Goal: Connect with others: Connect with others

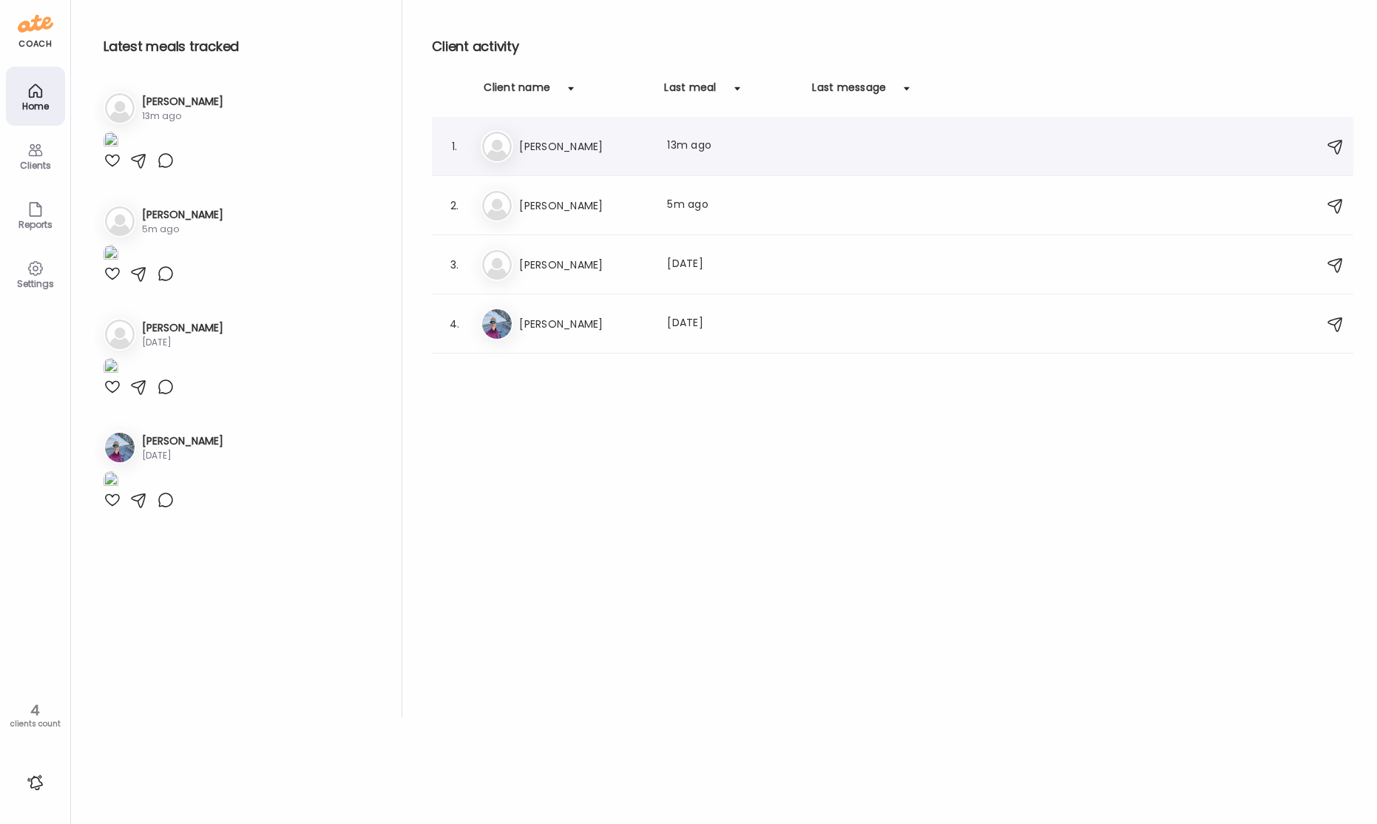
click at [575, 149] on h3 "[PERSON_NAME]" at bounding box center [584, 147] width 130 height 18
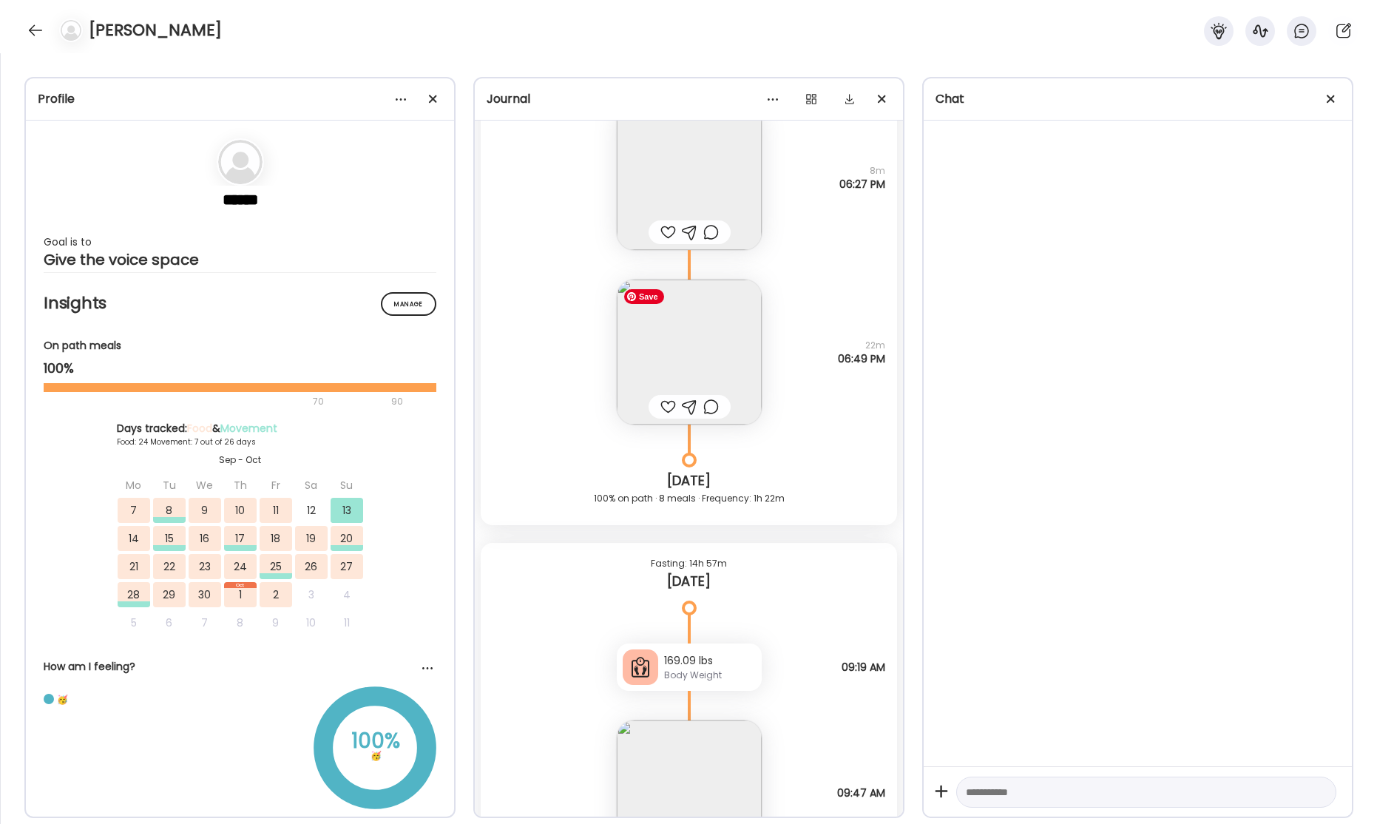
scroll to position [41264, 0]
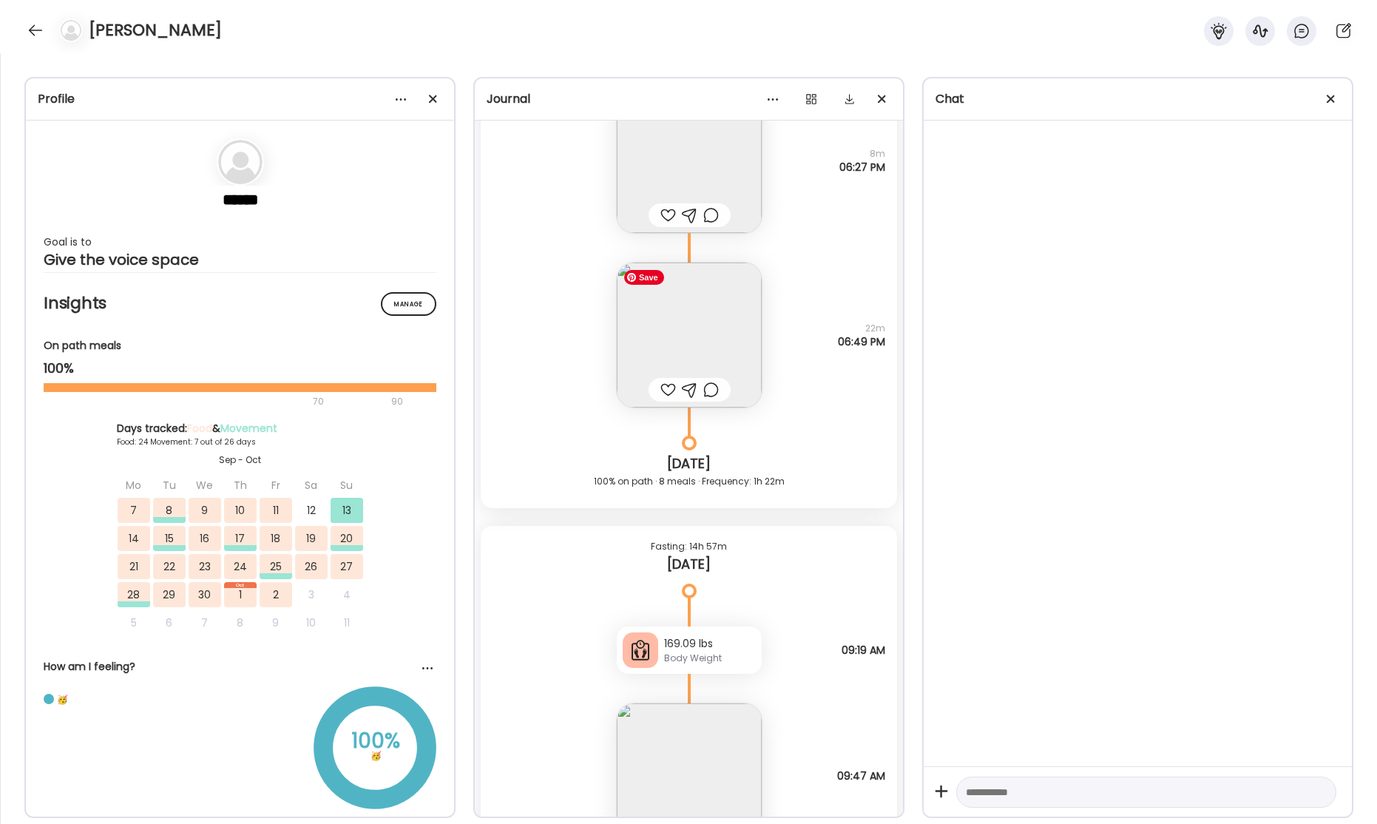
click at [700, 302] on img at bounding box center [689, 335] width 145 height 145
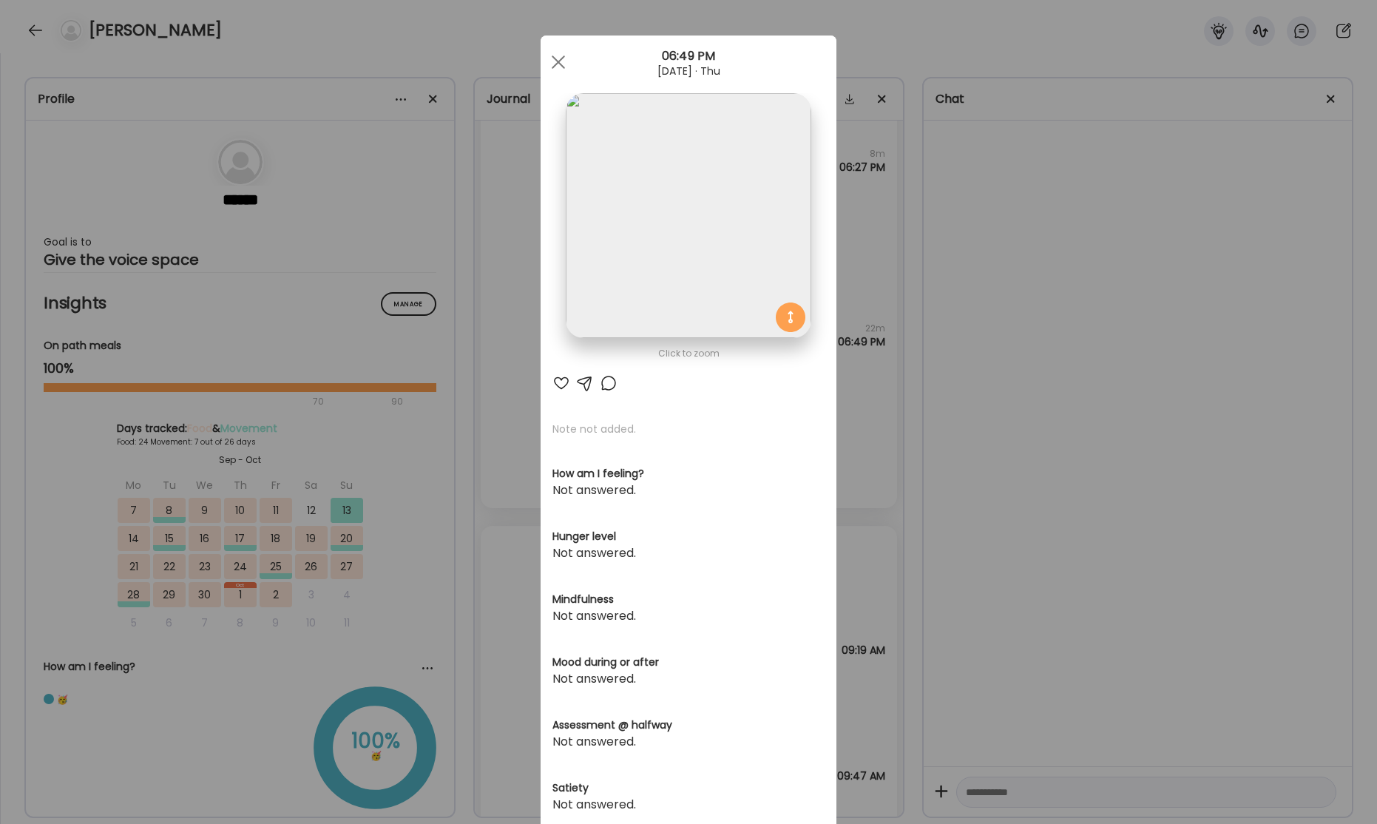
click at [555, 64] on span at bounding box center [558, 61] width 13 height 13
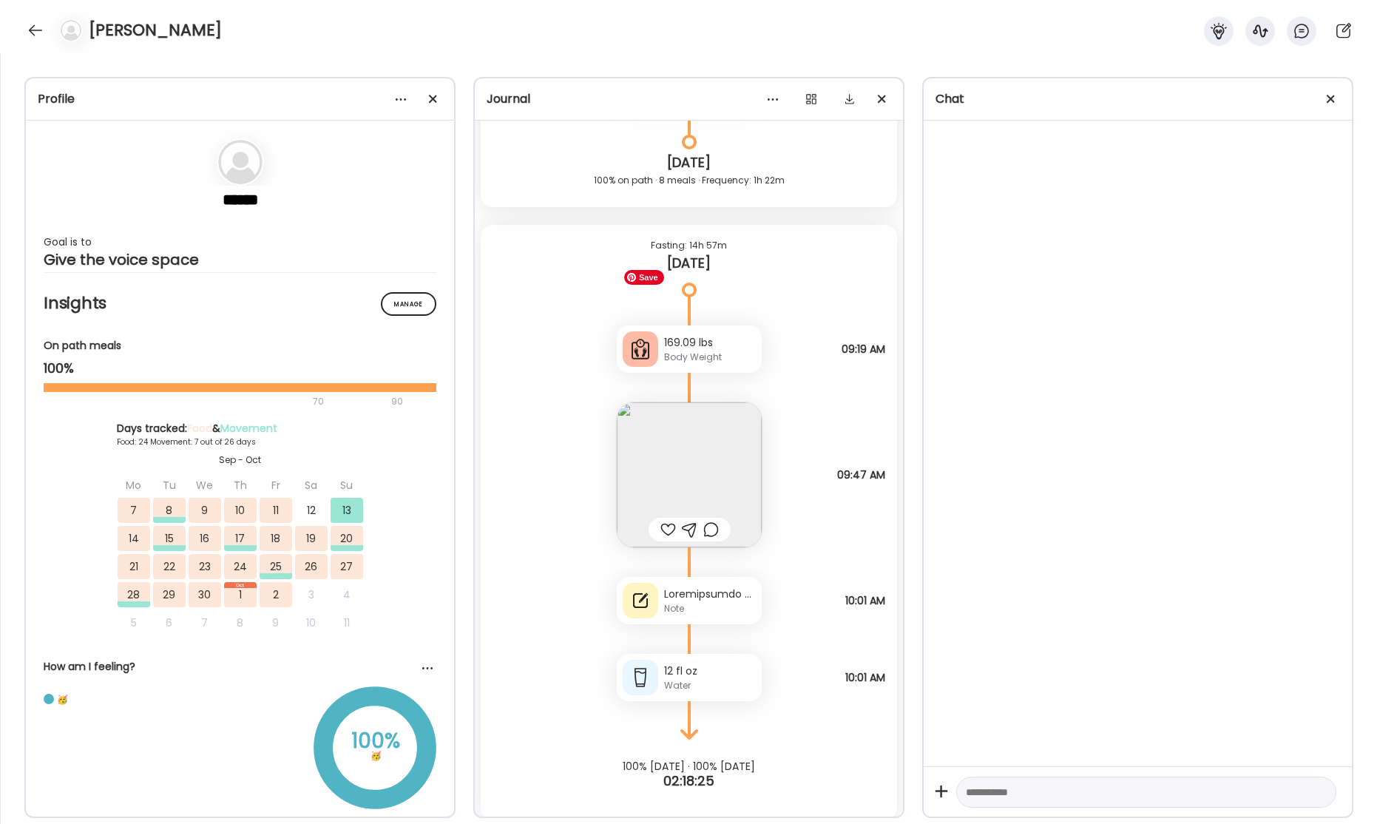
scroll to position [41574, 0]
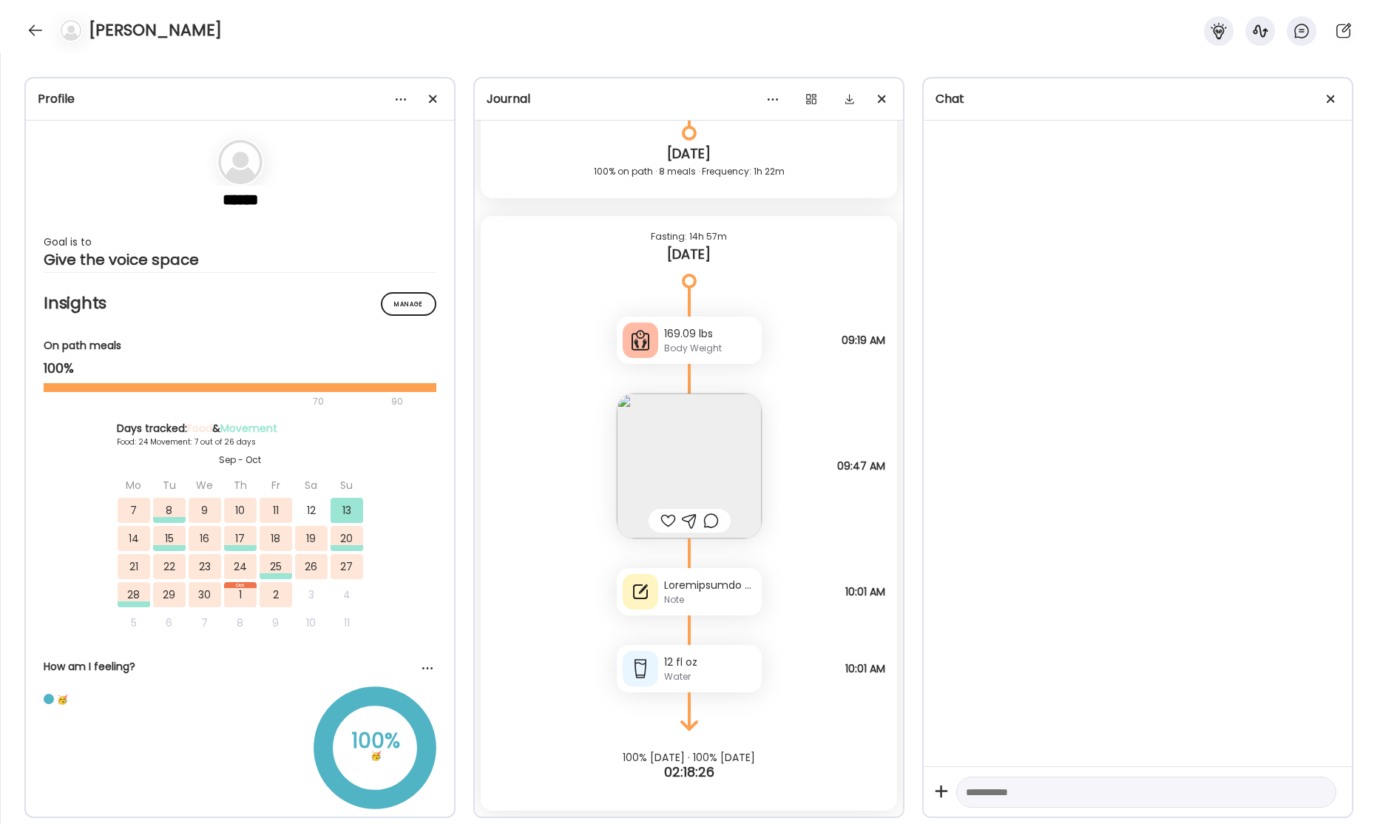
click at [699, 585] on div at bounding box center [710, 586] width 92 height 16
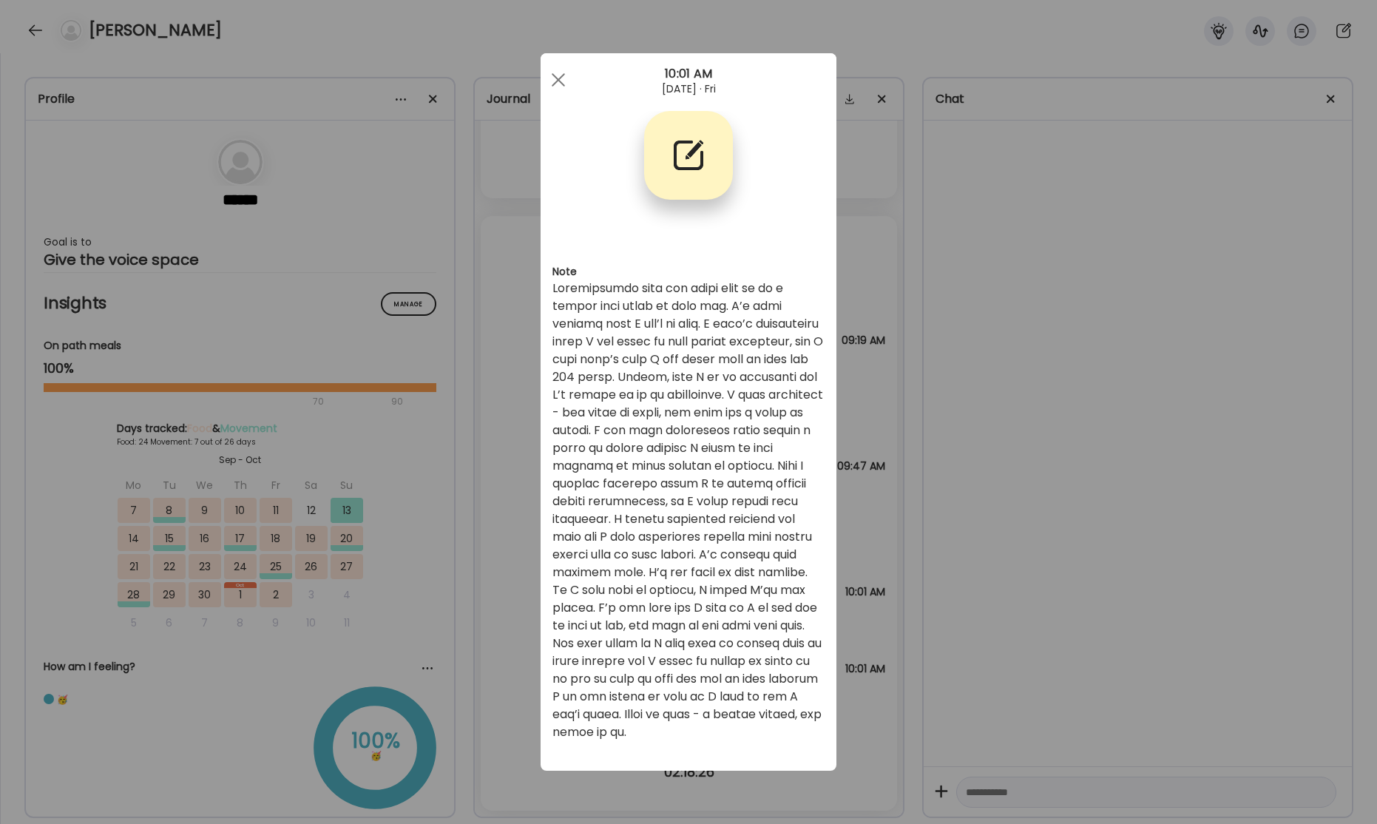
scroll to position [0, 0]
click at [556, 85] on div at bounding box center [559, 80] width 30 height 30
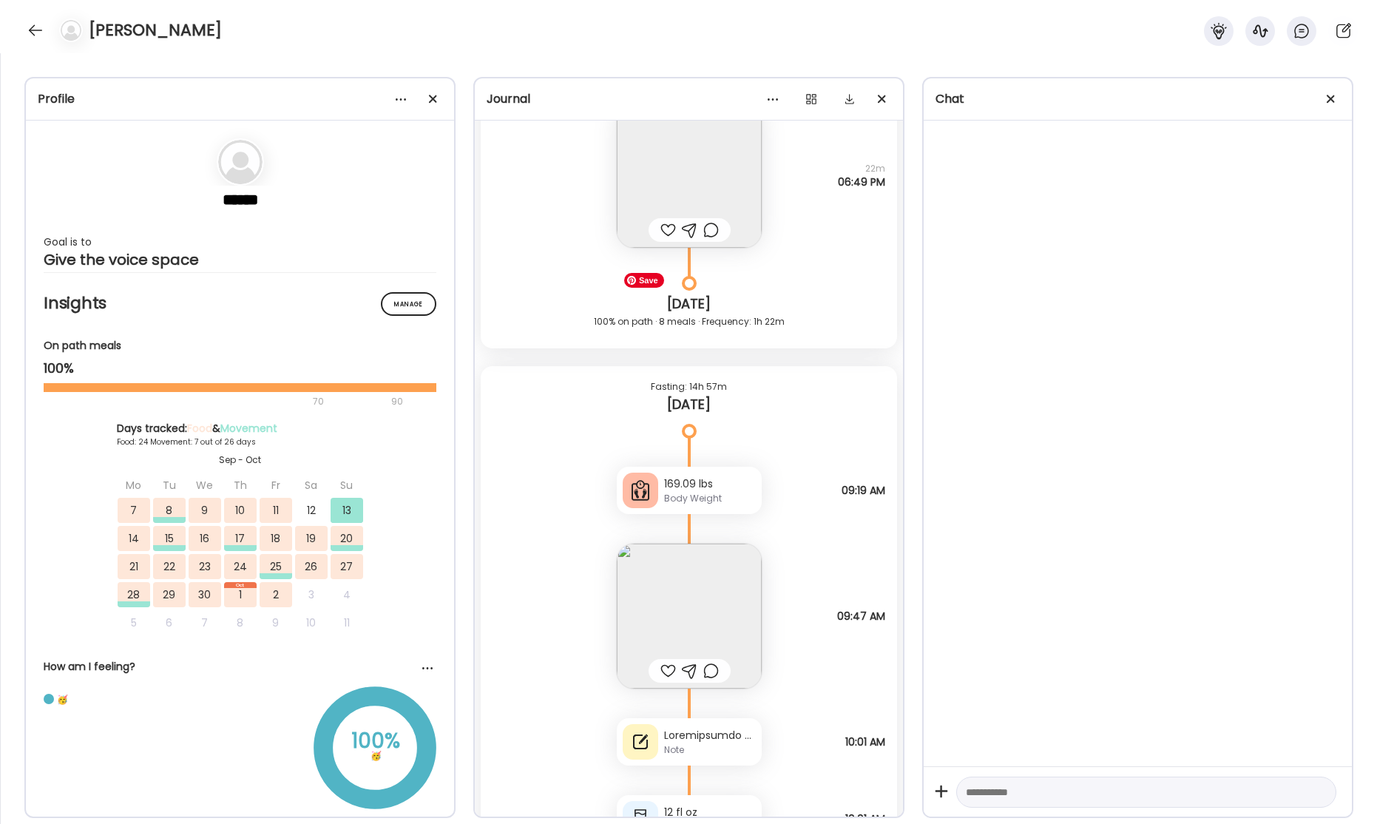
scroll to position [41574, 0]
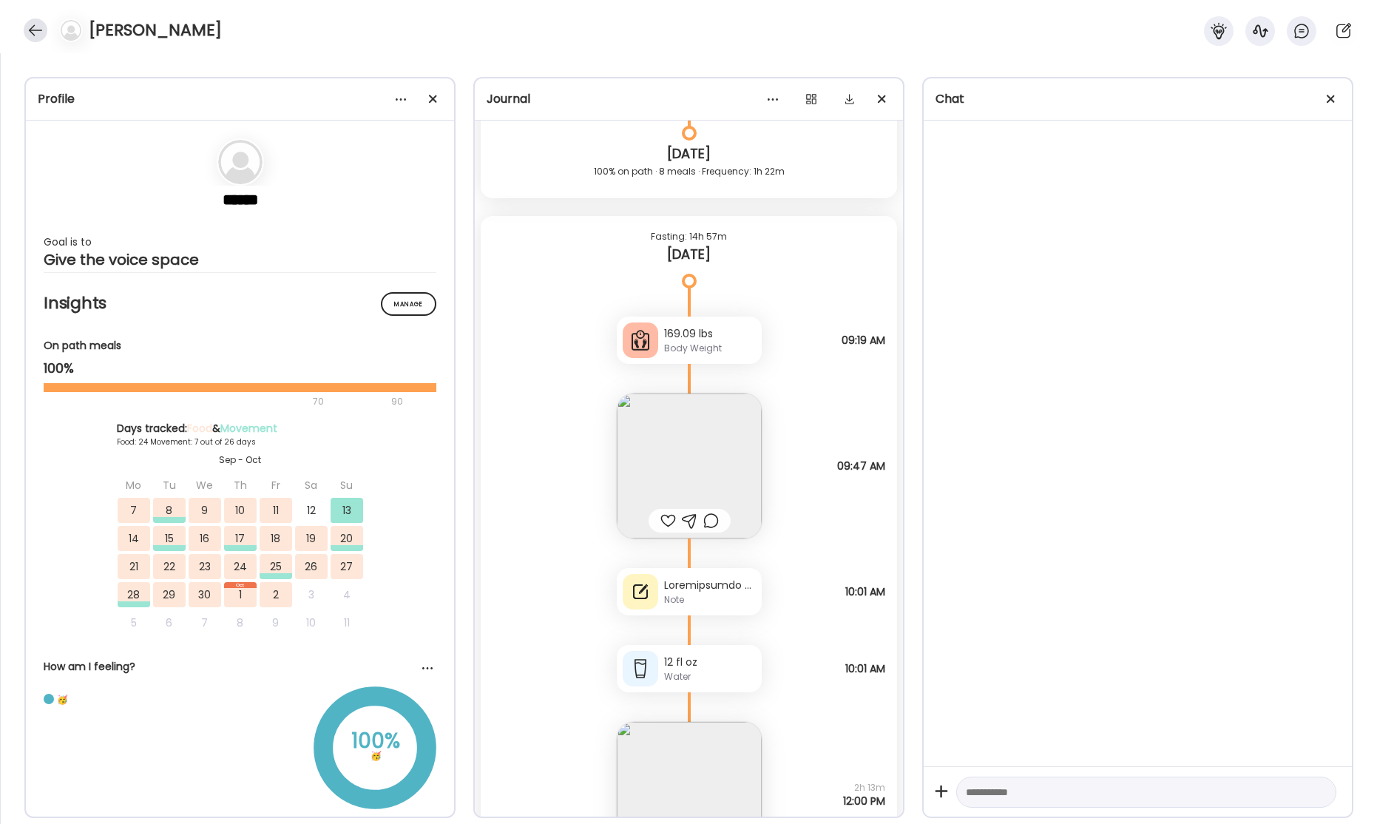
click at [41, 27] on div at bounding box center [36, 30] width 24 height 24
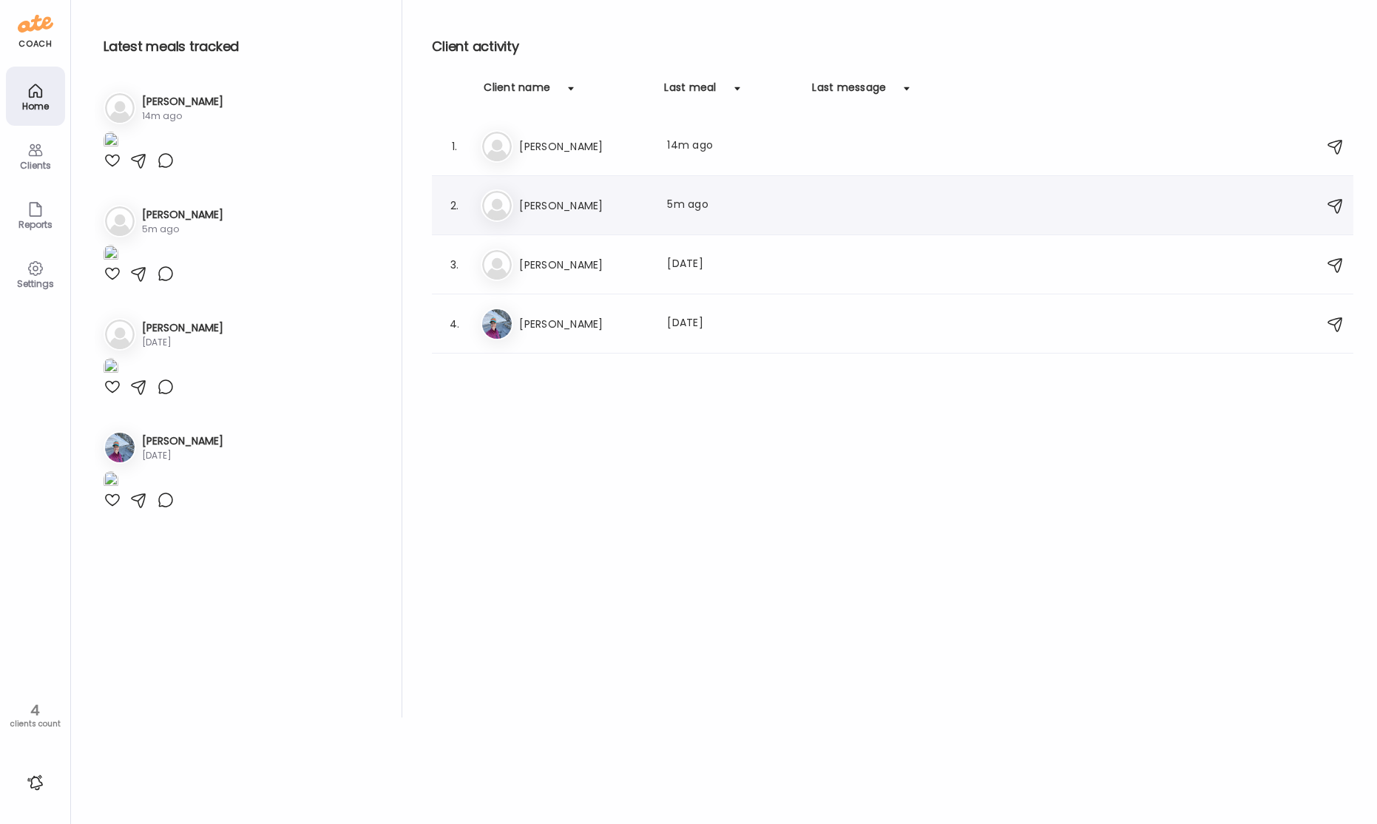
click at [537, 194] on div "El [PERSON_NAME] Last meal: 5m ago" at bounding box center [895, 205] width 828 height 33
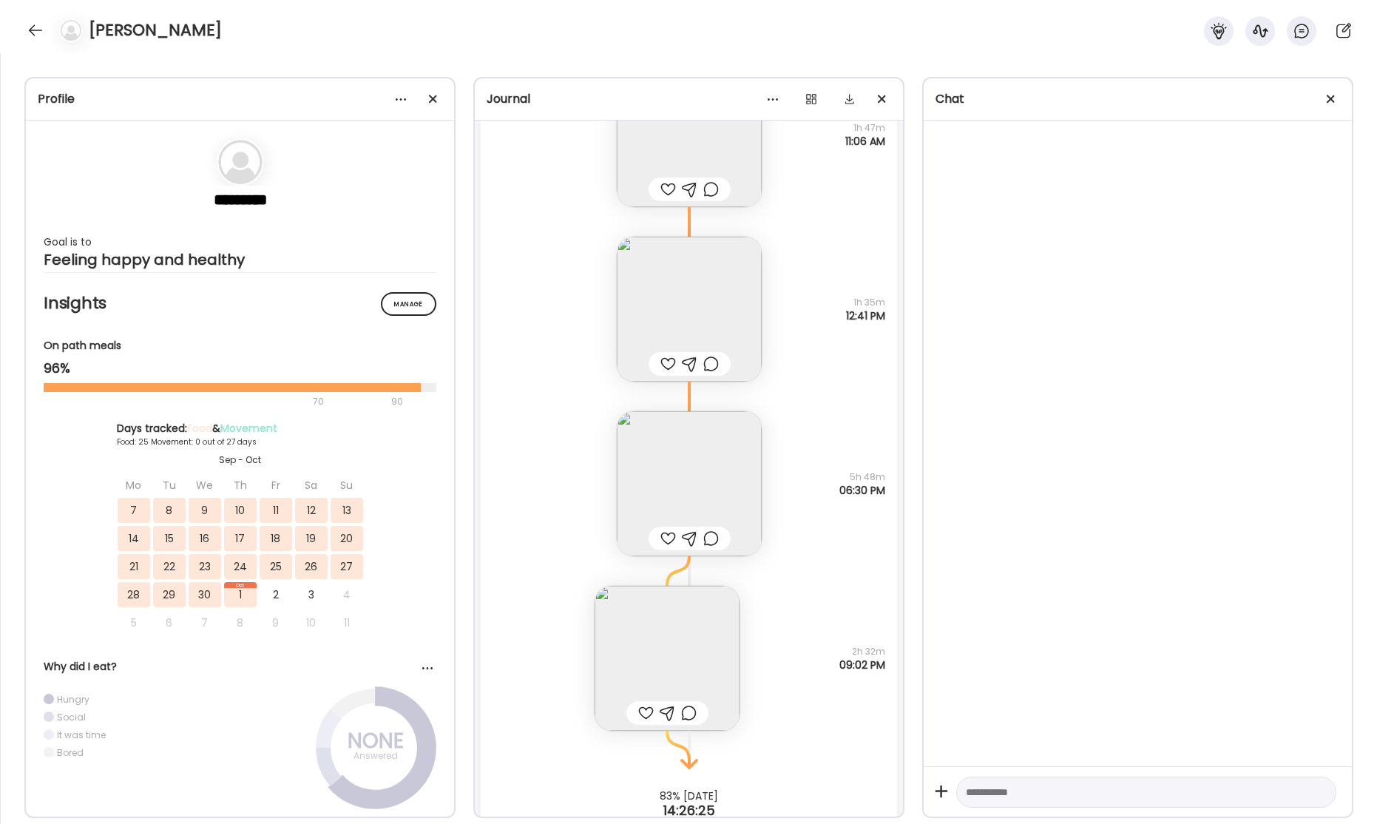
scroll to position [38721, 0]
click at [720, 301] on img at bounding box center [689, 304] width 145 height 145
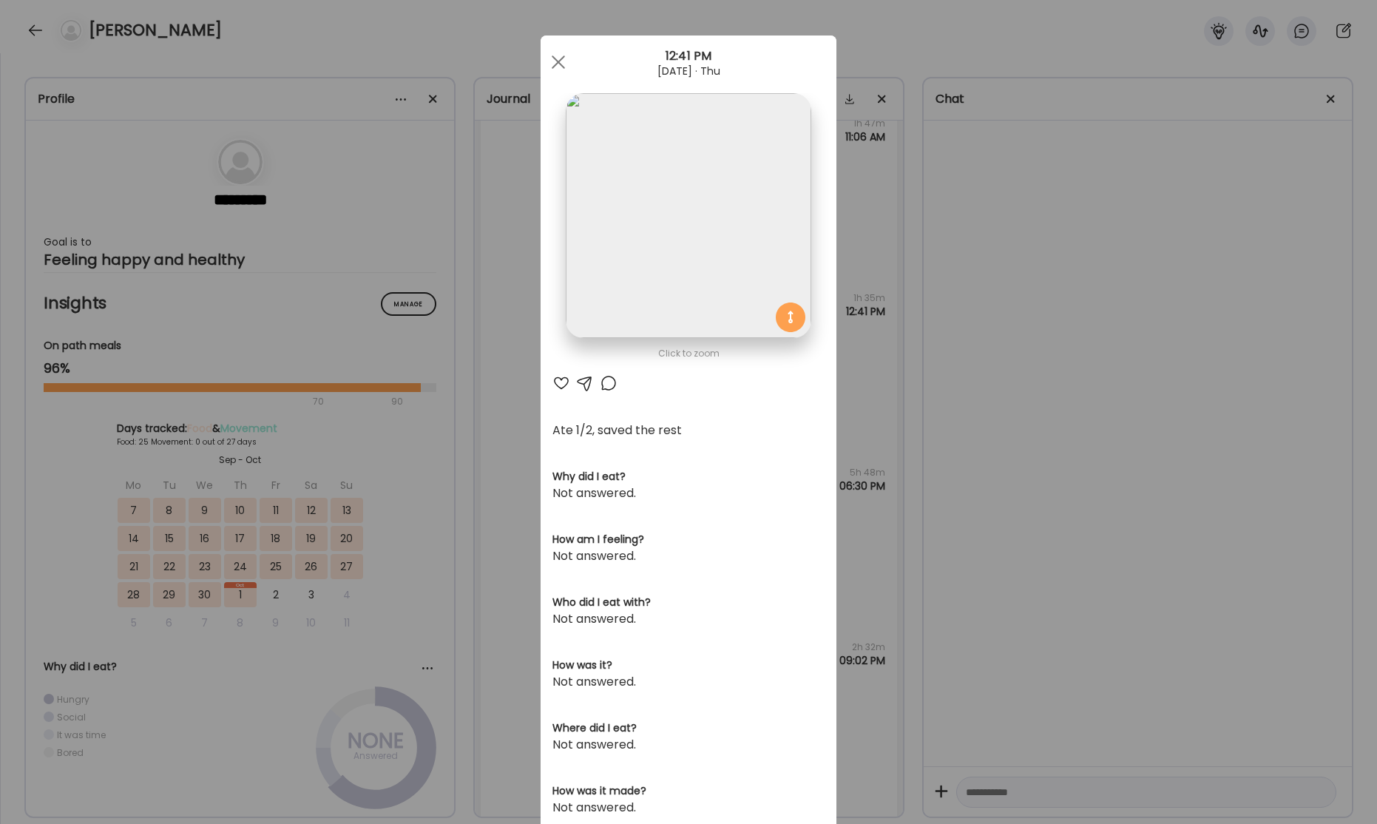
click at [714, 274] on img at bounding box center [688, 215] width 245 height 245
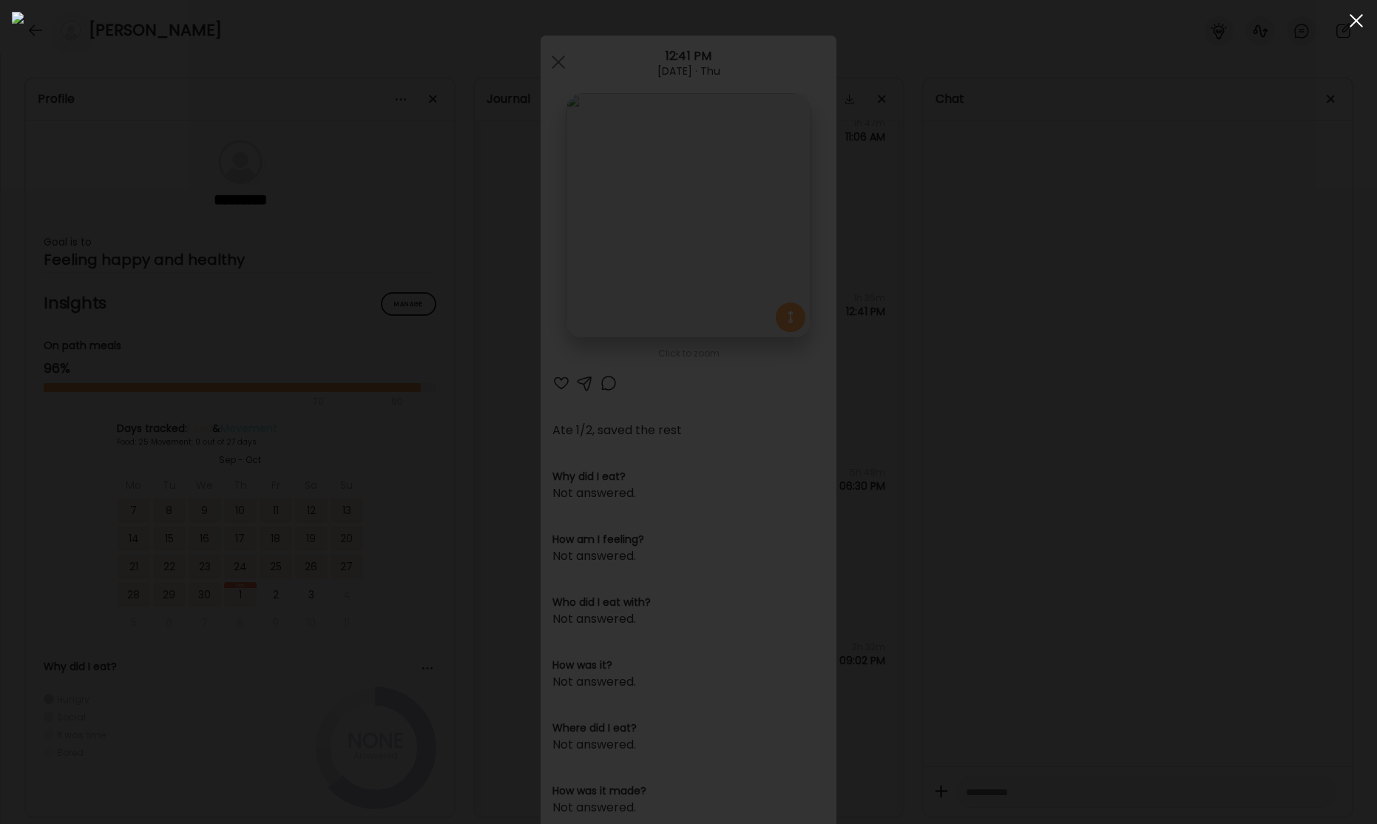
click at [1351, 24] on span at bounding box center [1356, 20] width 13 height 13
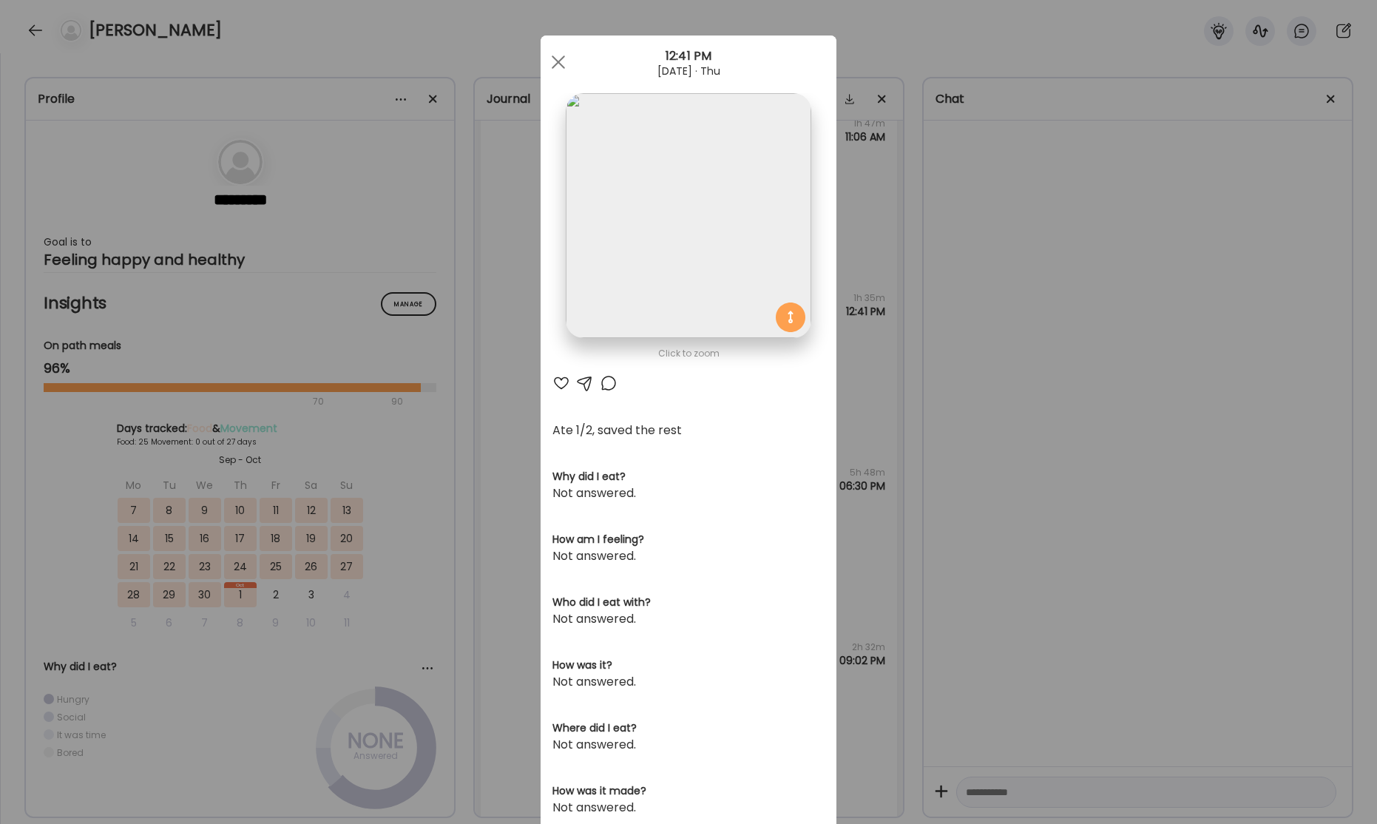
drag, startPoint x: 548, startPoint y: 59, endPoint x: 555, endPoint y: 64, distance: 8.0
click at [549, 59] on div at bounding box center [559, 62] width 30 height 30
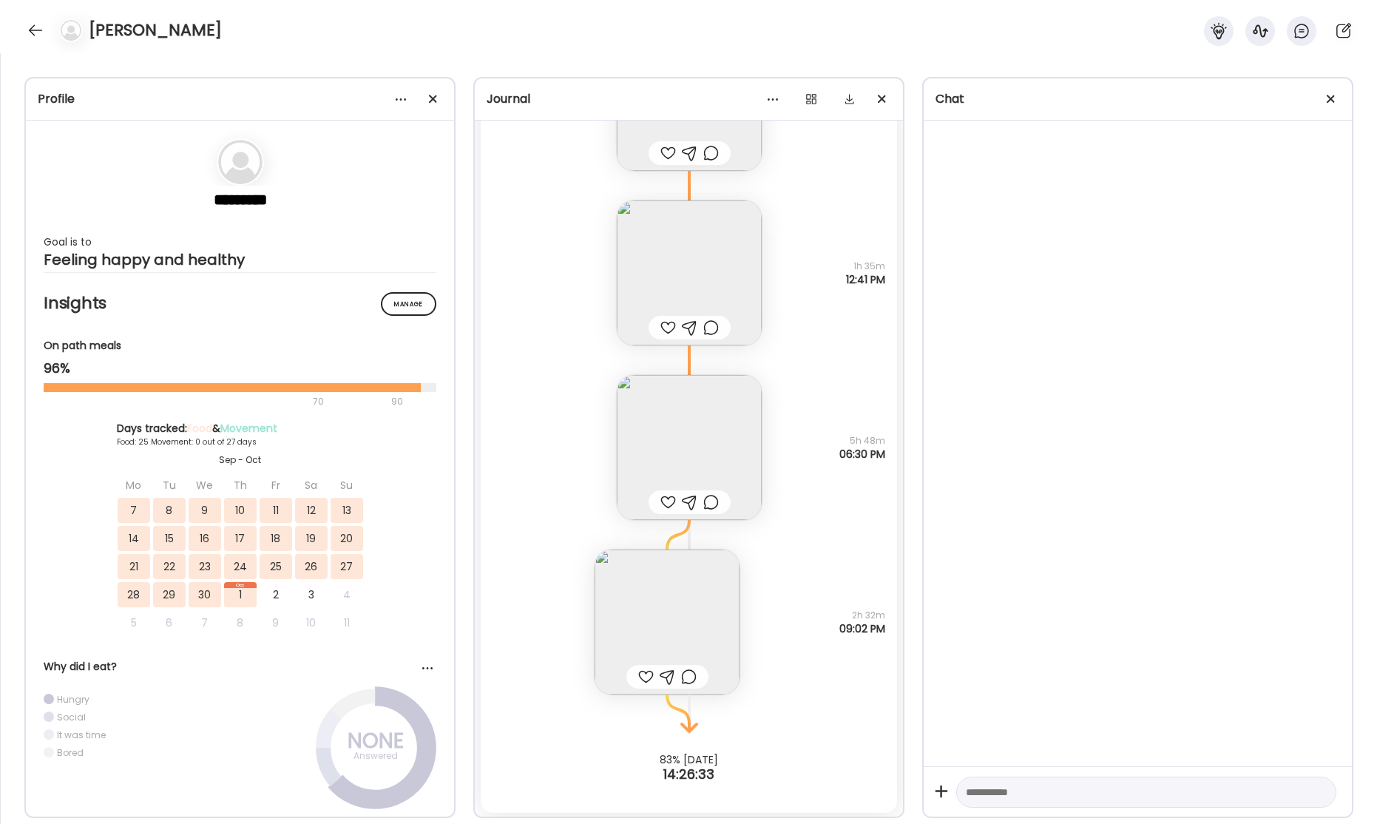
scroll to position [38755, 0]
click at [652, 581] on img at bounding box center [667, 619] width 145 height 145
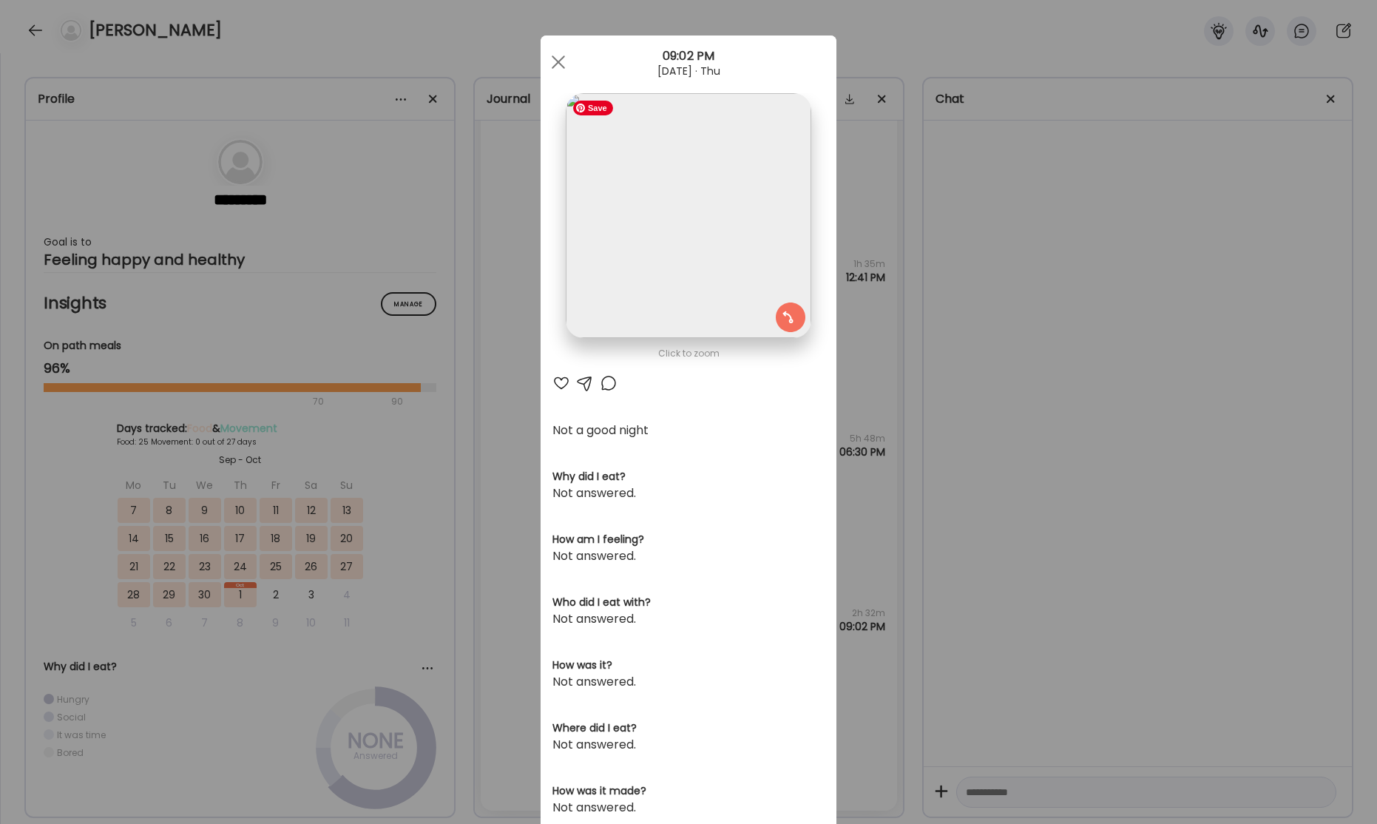
click at [715, 260] on img at bounding box center [688, 215] width 245 height 245
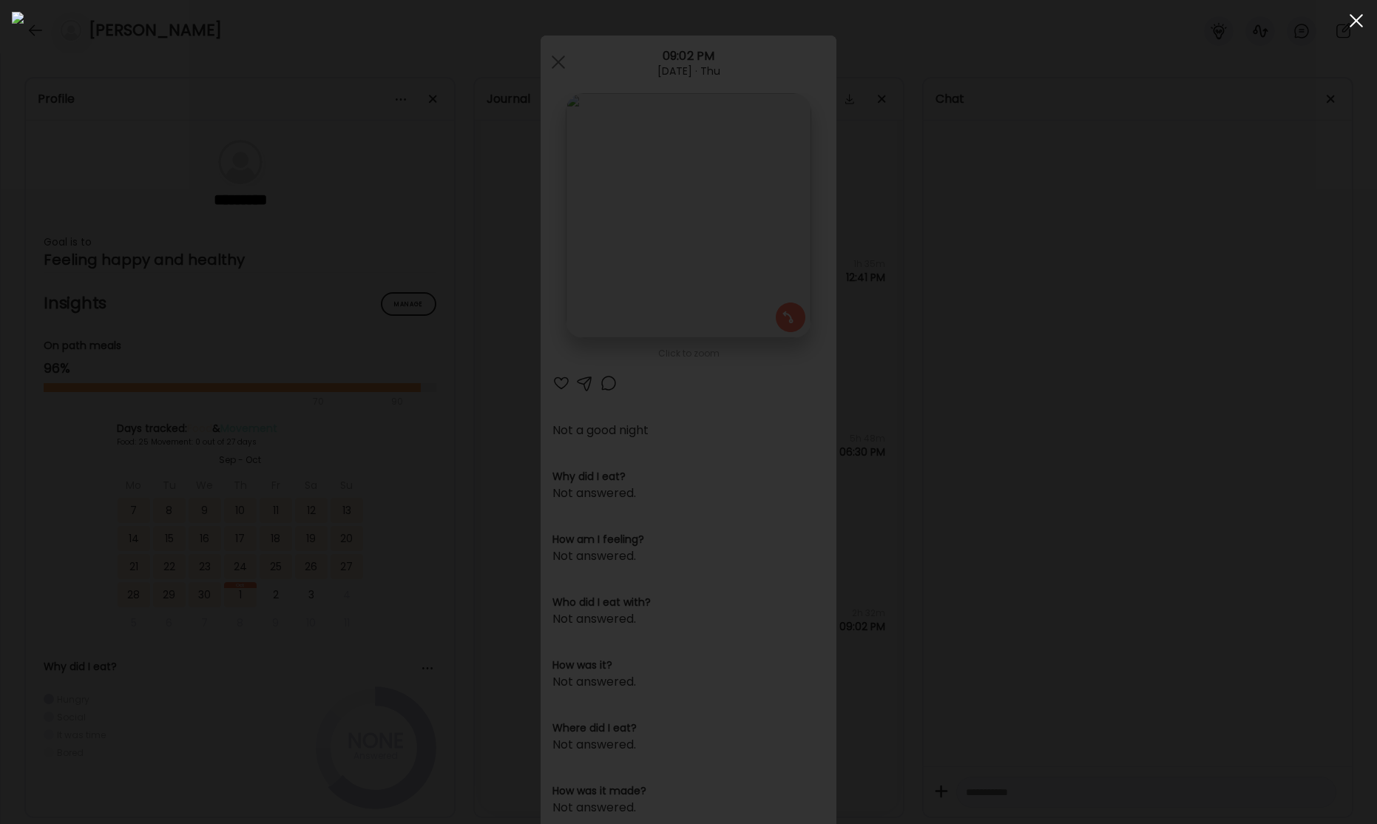
click at [1356, 21] on span at bounding box center [1356, 20] width 13 height 13
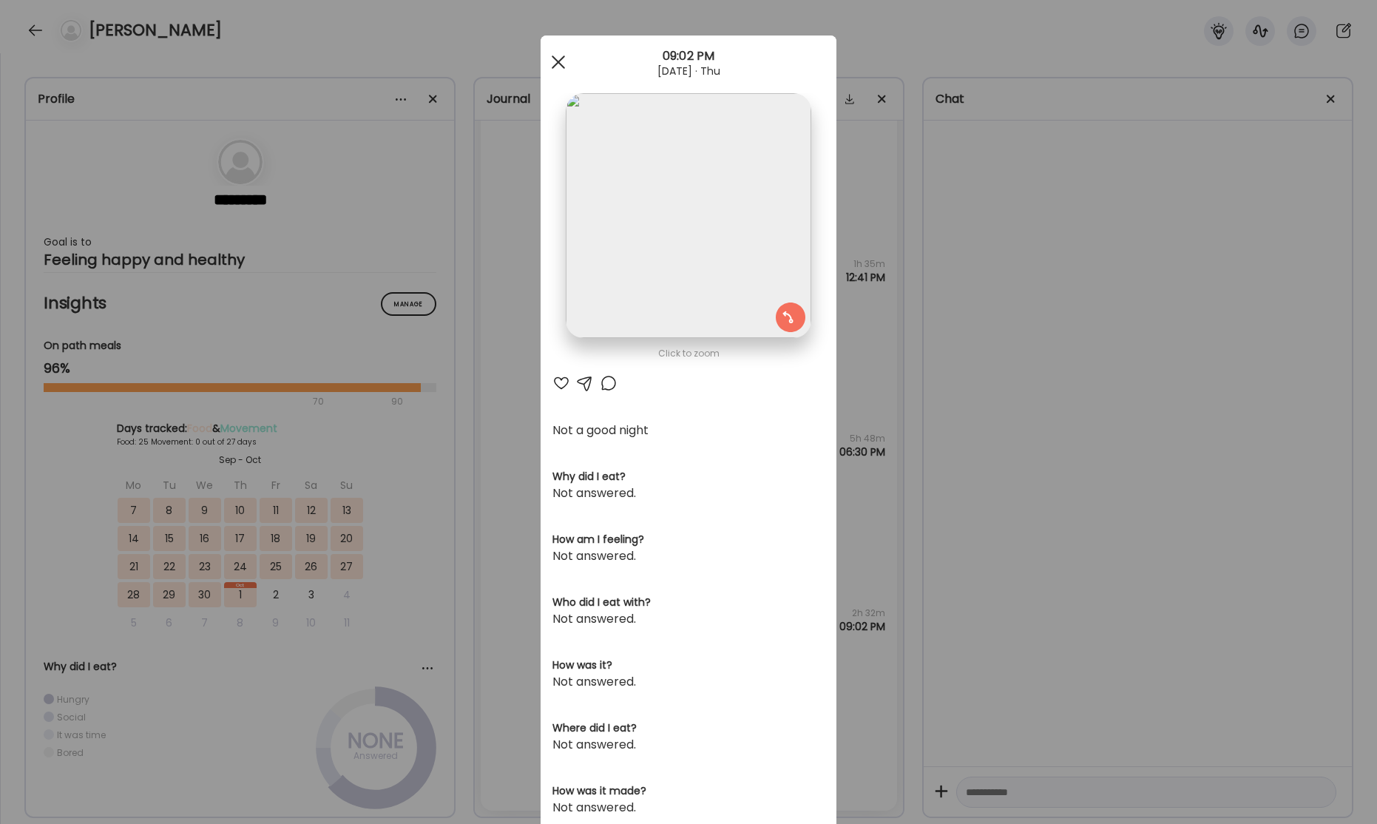
click at [562, 61] on div at bounding box center [559, 62] width 30 height 30
